Goal: Transaction & Acquisition: Book appointment/travel/reservation

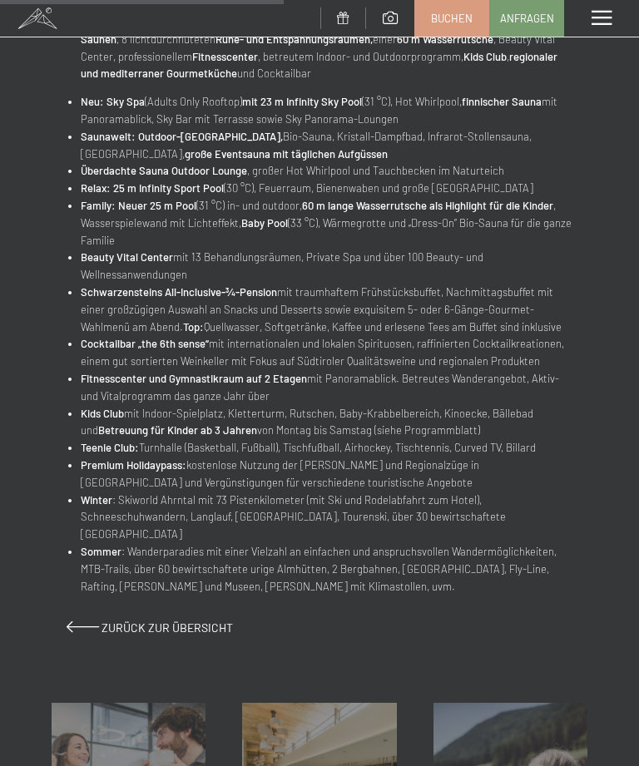
scroll to position [669, 0]
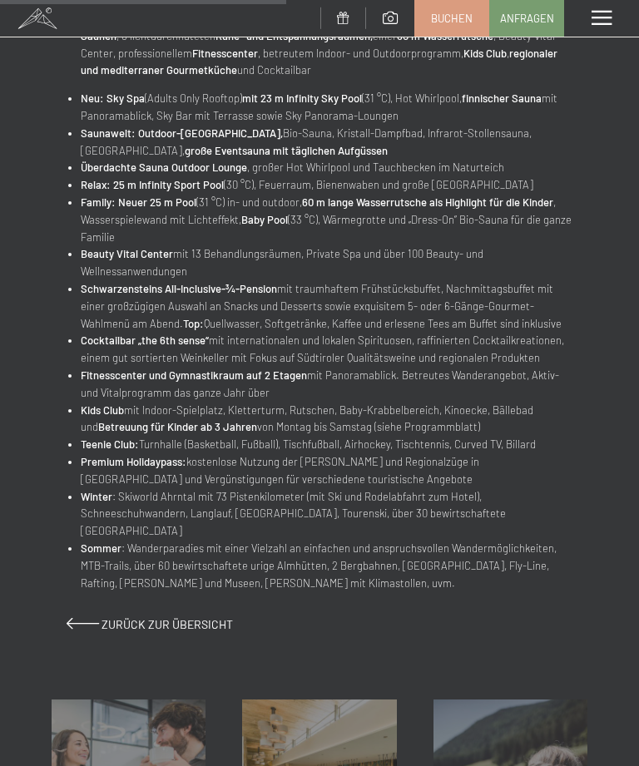
click at [143, 617] on span "Zurück zur Übersicht" at bounding box center [167, 624] width 131 height 14
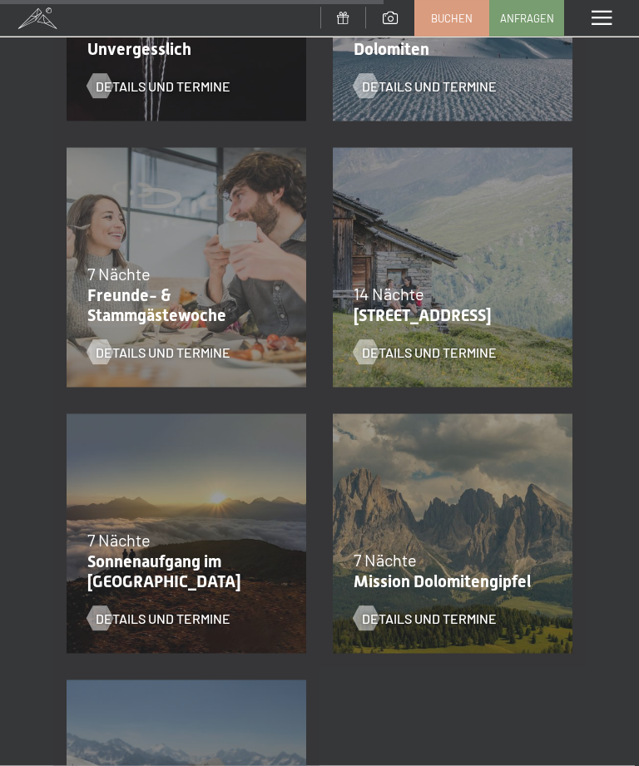
scroll to position [1577, 0]
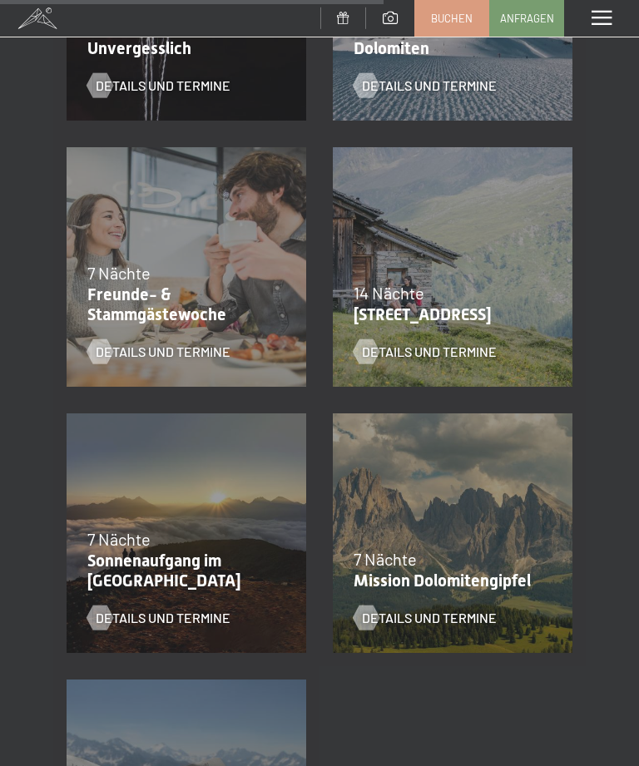
click at [218, 573] on p "Sonnenaufgang im Ahrntal" at bounding box center [182, 571] width 190 height 40
click at [156, 615] on span "Details und Termine" at bounding box center [163, 618] width 135 height 18
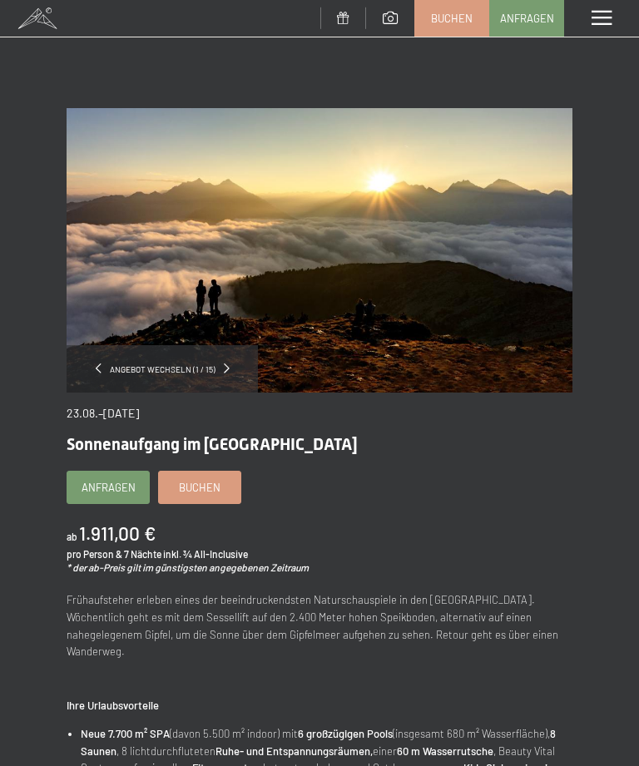
click at [205, 368] on span "Angebot wechseln (1 / 15)" at bounding box center [163, 370] width 122 height 12
click at [225, 364] on div "Angebot wechseln (1 / 15)" at bounding box center [162, 368] width 191 height 47
click at [225, 364] on span at bounding box center [227, 369] width 6 height 10
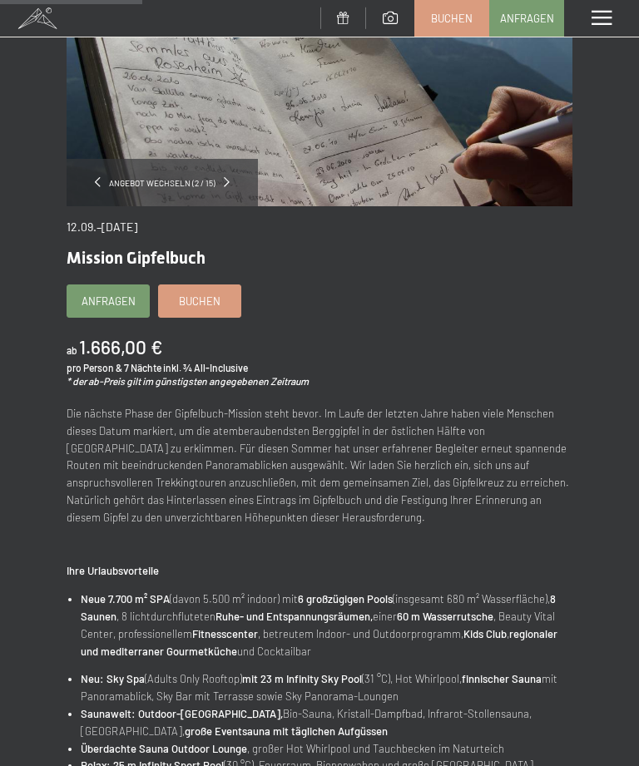
scroll to position [233, 0]
